Goal: Task Accomplishment & Management: Use online tool/utility

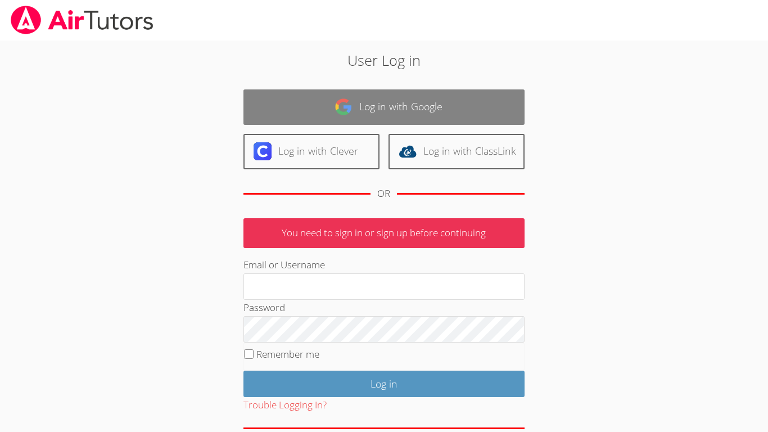
click at [320, 112] on link "Log in with Google" at bounding box center [384, 106] width 281 height 35
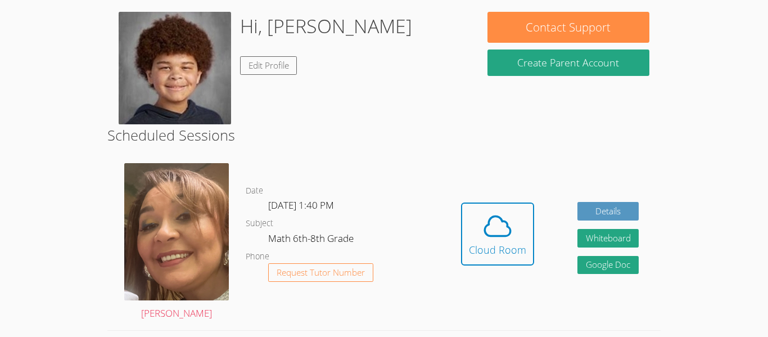
scroll to position [208, 0]
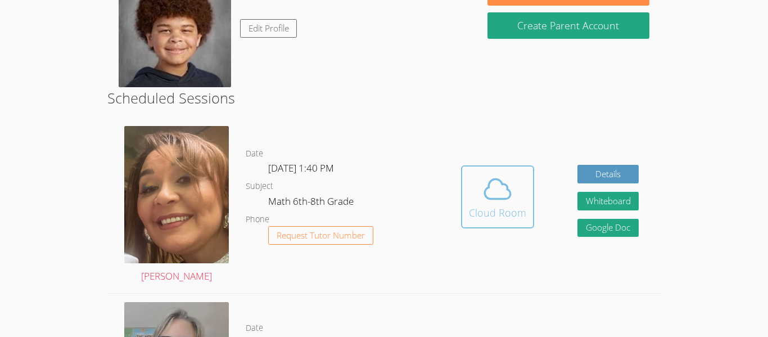
click at [509, 200] on icon at bounding box center [498, 189] width 32 height 32
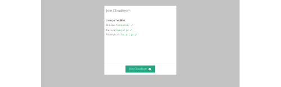
scroll to position [78, 0]
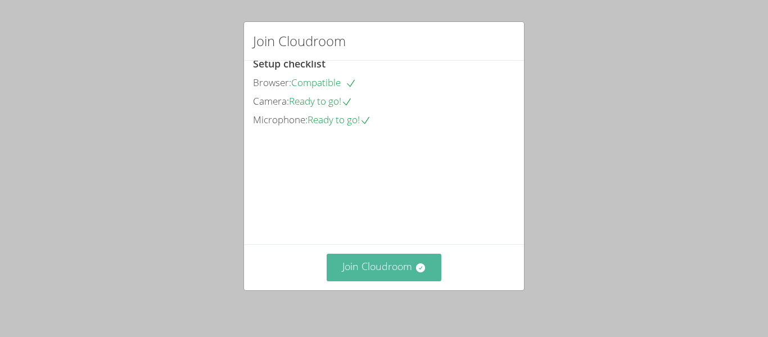
click at [375, 263] on button "Join Cloudroom" at bounding box center [384, 268] width 115 height 28
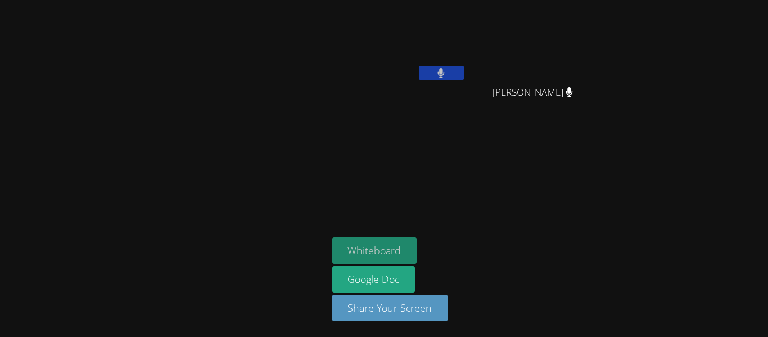
click at [383, 248] on button "Whiteboard" at bounding box center [374, 250] width 85 height 26
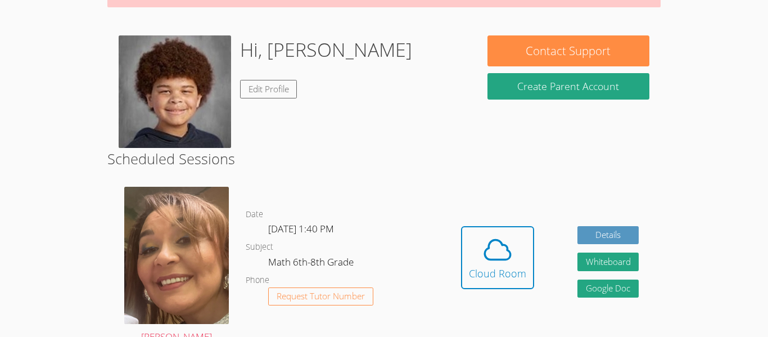
scroll to position [106, 0]
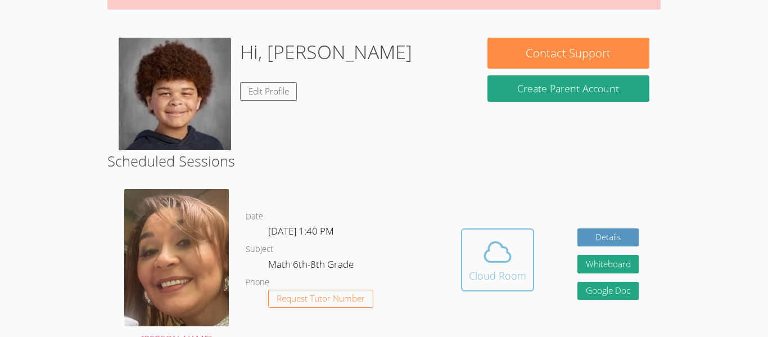
click at [488, 259] on icon at bounding box center [498, 252] width 32 height 32
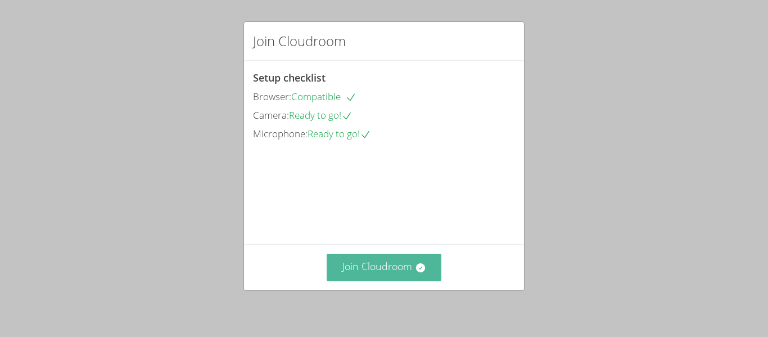
click at [372, 272] on button "Join Cloudroom" at bounding box center [384, 268] width 115 height 28
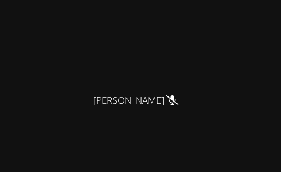
scroll to position [70, 0]
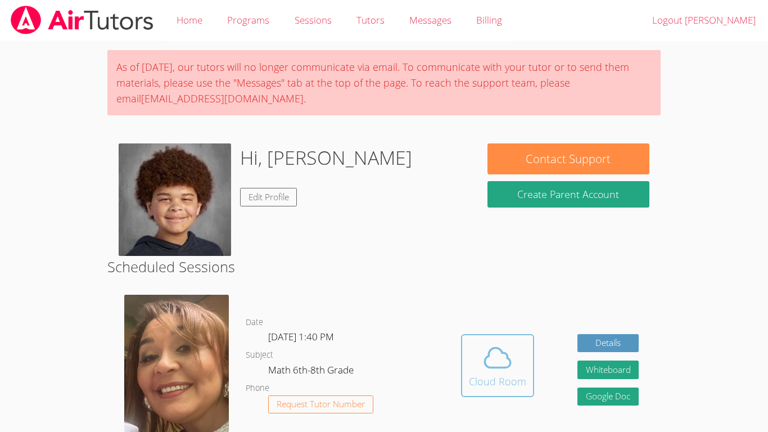
click at [482, 375] on div "Cloud Room" at bounding box center [497, 382] width 57 height 16
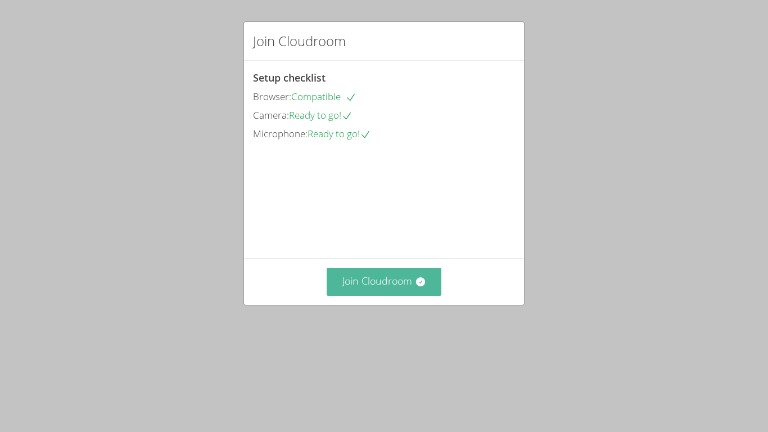
click at [371, 295] on button "Join Cloudroom" at bounding box center [384, 282] width 115 height 28
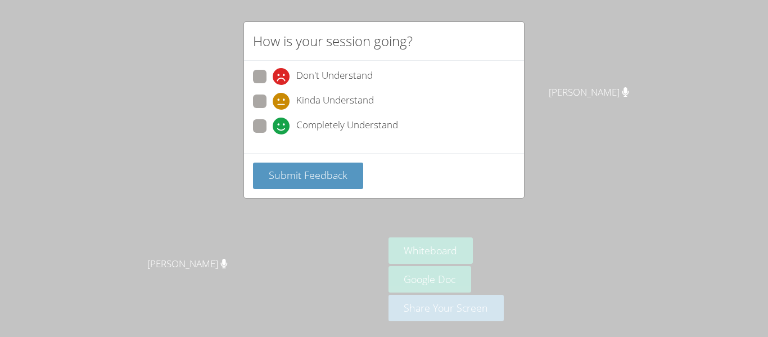
click at [273, 134] on span at bounding box center [273, 134] width 0 height 0
click at [273, 127] on input "Completely Understand" at bounding box center [278, 124] width 10 height 10
radio input "true"
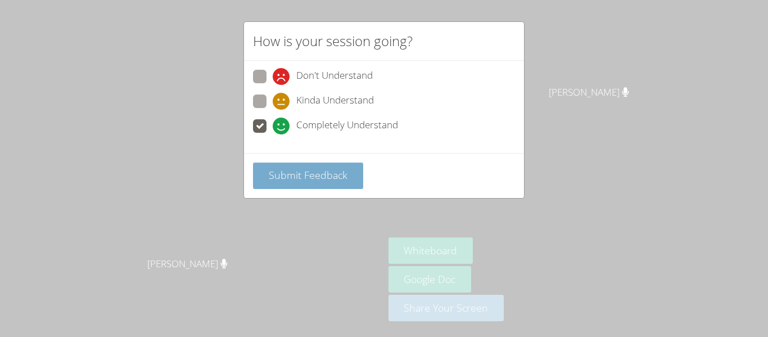
click at [269, 183] on button "Submit Feedback" at bounding box center [308, 176] width 110 height 26
